Goal: Navigation & Orientation: Find specific page/section

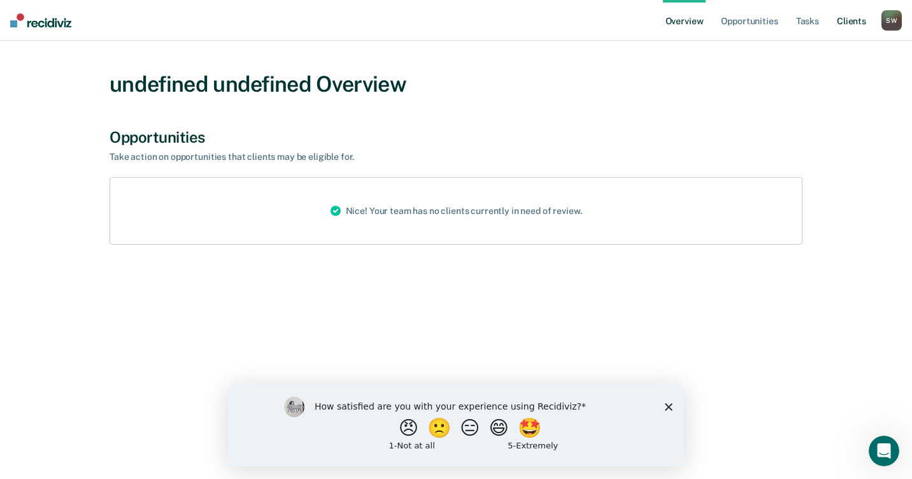
click at [848, 20] on link "Client s" at bounding box center [851, 20] width 34 height 41
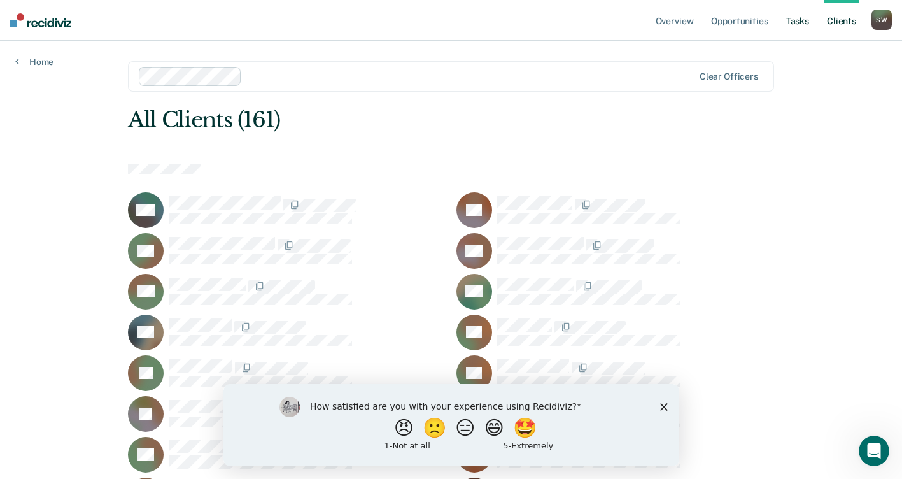
click at [796, 20] on link "Tasks" at bounding box center [798, 20] width 28 height 41
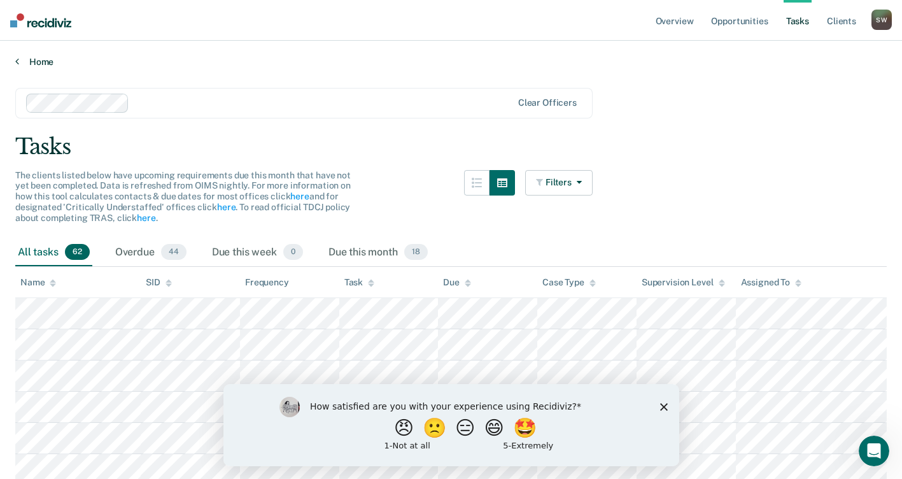
click at [19, 60] on link "Home" at bounding box center [450, 61] width 871 height 11
